Goal: Task Accomplishment & Management: Use online tool/utility

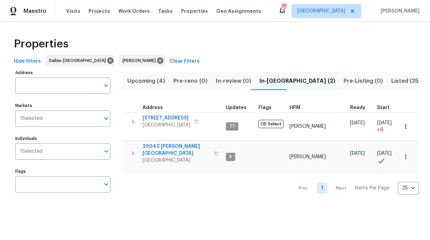
click at [137, 15] on div "Visits Projects Work Orders Tasks Properties Geo Assignments" at bounding box center [167, 11] width 203 height 14
click at [132, 15] on div "Visits Projects Work Orders Tasks Properties Geo Assignments" at bounding box center [167, 11] width 203 height 14
click at [130, 13] on span "Work Orders" at bounding box center [133, 11] width 31 height 7
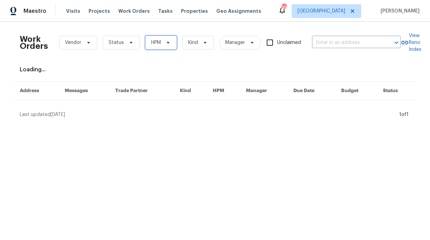
click at [151, 39] on span "HPM" at bounding box center [156, 42] width 10 height 7
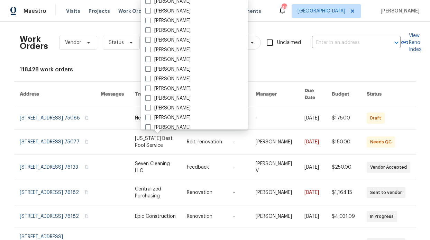
scroll to position [386, 0]
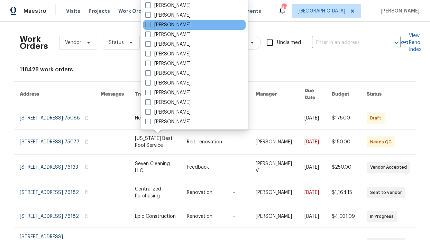
click at [161, 27] on label "[PERSON_NAME]" at bounding box center [167, 24] width 45 height 7
click at [150, 26] on input "[PERSON_NAME]" at bounding box center [147, 23] width 4 height 4
checkbox input "true"
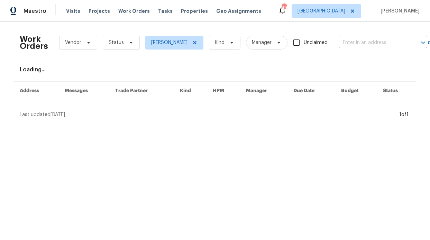
click at [116, 35] on div "Work Orders Vendor Status RonDerrick Jackson Kind Manager Unclaimed ​" at bounding box center [223, 42] width 407 height 30
click at [118, 38] on span "Status" at bounding box center [121, 43] width 37 height 14
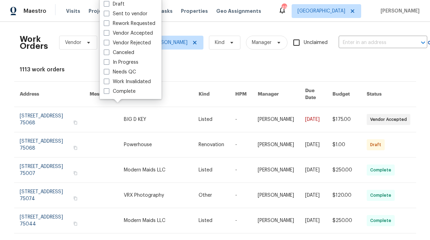
click at [121, 71] on label "Needs QC" at bounding box center [120, 71] width 32 height 7
click at [108, 71] on input "Needs QC" at bounding box center [106, 70] width 4 height 4
checkbox input "true"
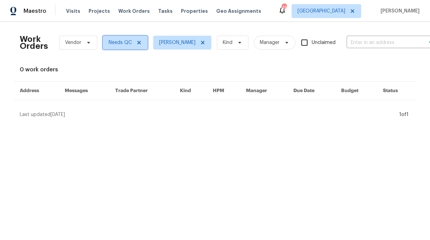
click at [137, 43] on icon at bounding box center [139, 43] width 6 height 6
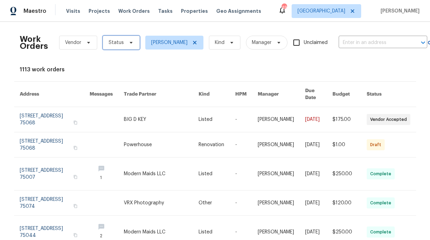
click at [130, 46] on span "Status" at bounding box center [121, 43] width 37 height 14
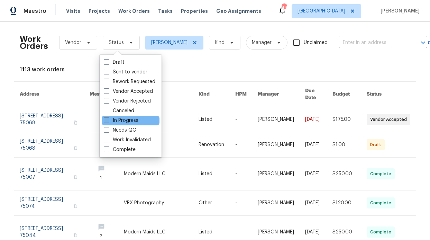
click at [117, 120] on label "In Progress" at bounding box center [121, 120] width 35 height 7
click at [108, 120] on input "In Progress" at bounding box center [106, 119] width 4 height 4
checkbox input "true"
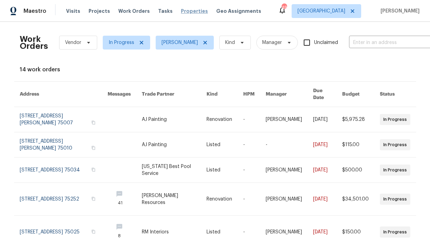
click at [181, 13] on span "Properties" at bounding box center [194, 11] width 27 height 7
